Goal: Task Accomplishment & Management: Manage account settings

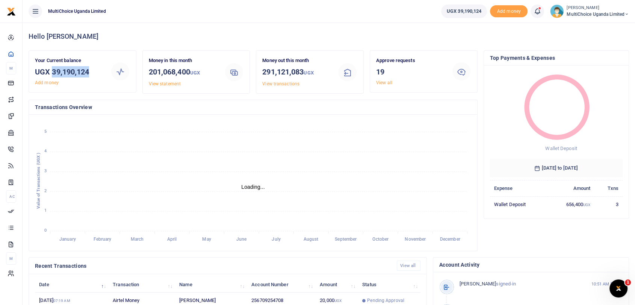
drag, startPoint x: 53, startPoint y: 73, endPoint x: 93, endPoint y: 70, distance: 40.3
click at [93, 70] on h3 "UGX 39,190,124" at bounding box center [70, 71] width 70 height 11
copy h3 "39,190,124"
click at [567, 7] on small "[PERSON_NAME]" at bounding box center [598, 8] width 62 height 6
click at [594, 31] on link "Switch accounts" at bounding box center [595, 27] width 66 height 11
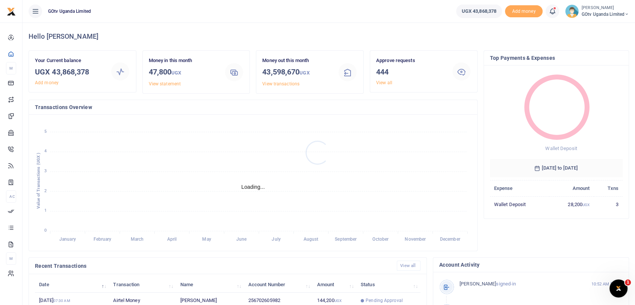
scroll to position [6, 6]
drag, startPoint x: 53, startPoint y: 70, endPoint x: 107, endPoint y: 70, distance: 54.5
click at [107, 70] on div "Your Current balance UGX 43,868,378 Add money" at bounding box center [70, 71] width 76 height 29
copy h3 "43,868,378"
